Goal: Task Accomplishment & Management: Use online tool/utility

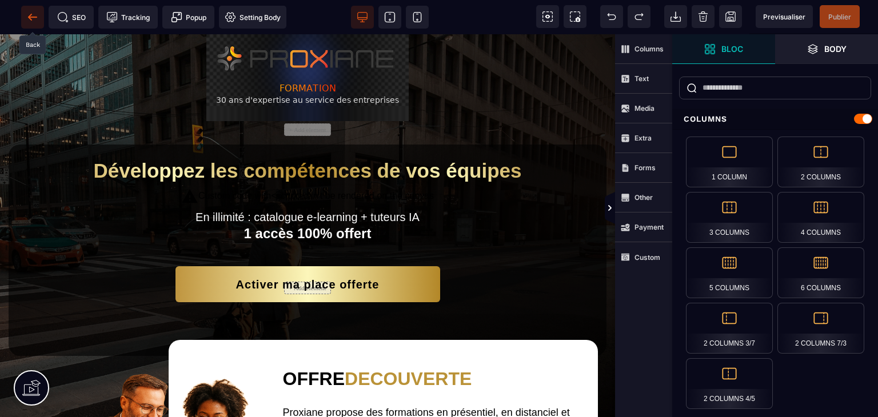
click at [34, 17] on icon at bounding box center [32, 17] width 9 height 1
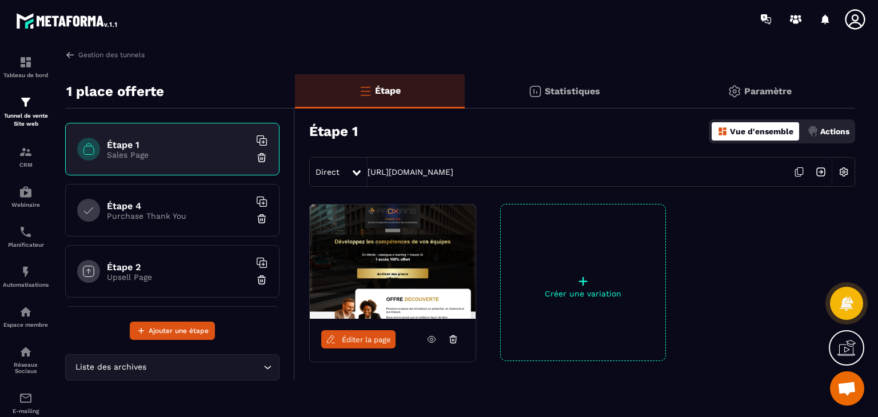
click at [798, 168] on icon at bounding box center [801, 171] width 6 height 7
click at [29, 163] on p "CRM" at bounding box center [26, 165] width 46 height 6
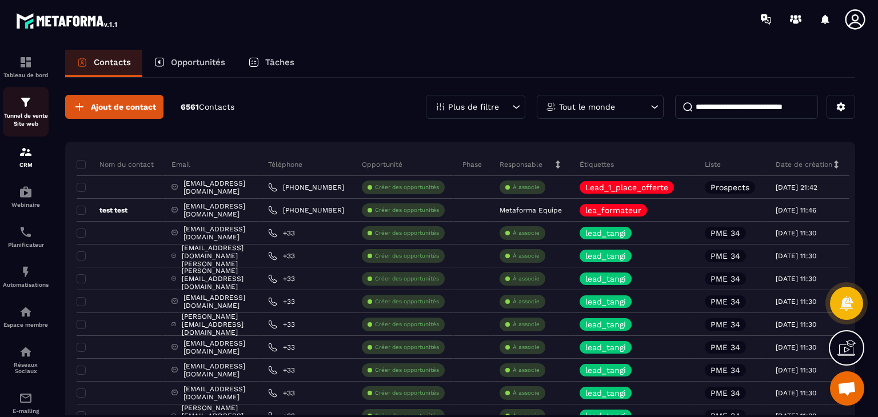
click at [26, 113] on p "Tunnel de vente Site web" at bounding box center [26, 120] width 46 height 16
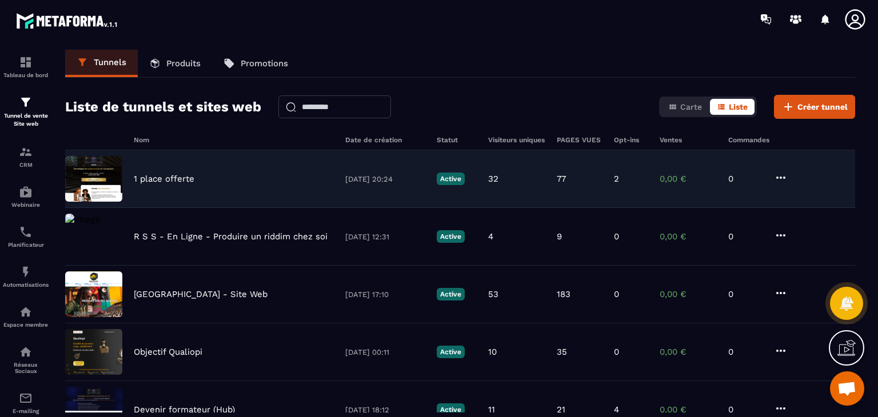
click at [180, 180] on p "1 place offerte" at bounding box center [164, 179] width 61 height 10
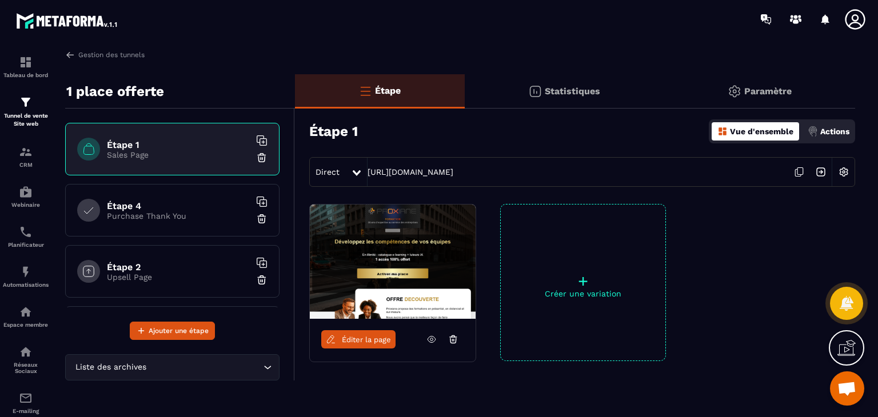
click at [130, 203] on h6 "Étape 4" at bounding box center [178, 206] width 143 height 11
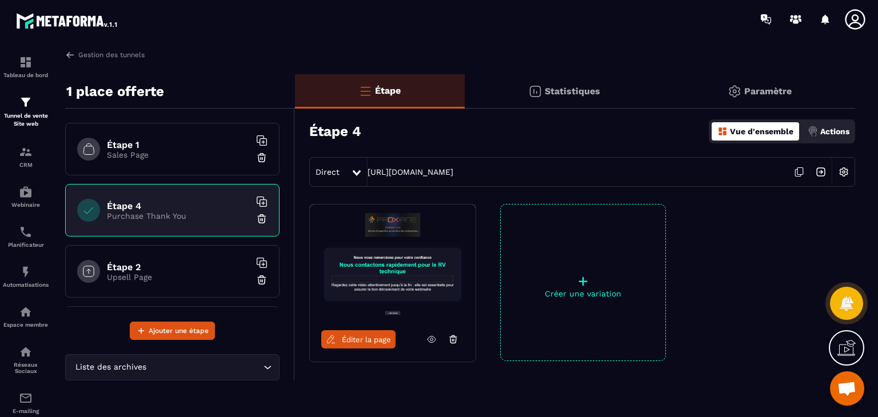
click at [365, 343] on span "Éditer la page" at bounding box center [366, 340] width 49 height 9
